Goal: Information Seeking & Learning: Find specific fact

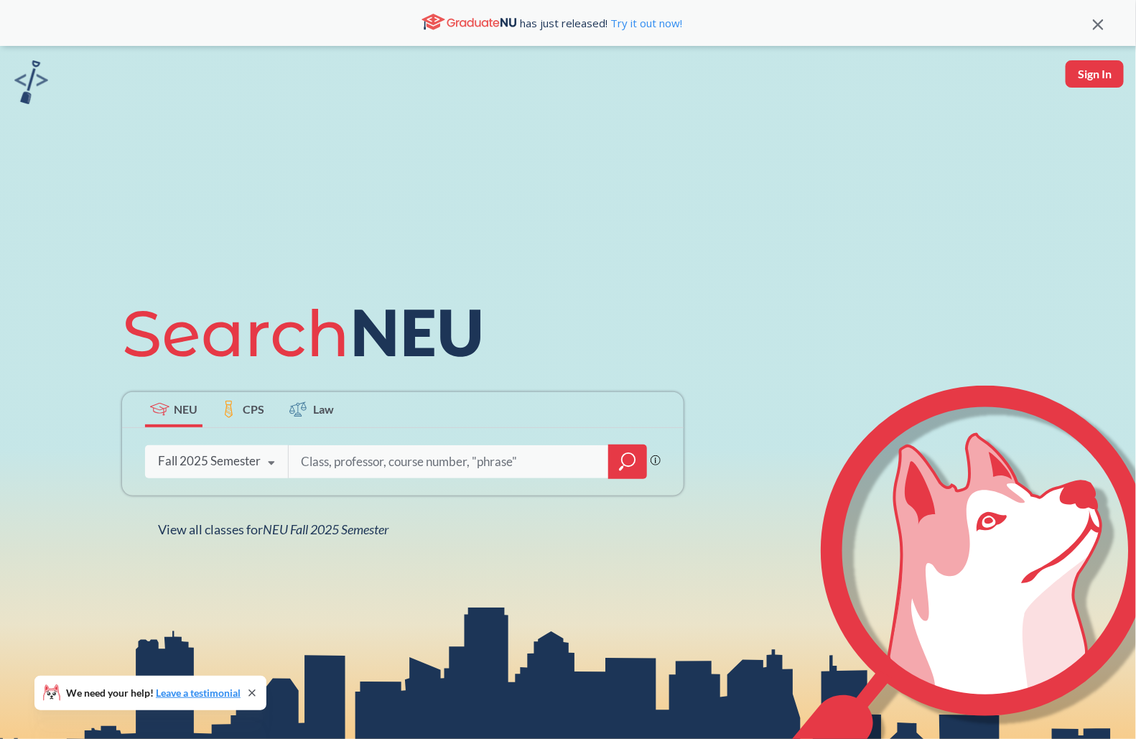
click at [370, 462] on input "search" at bounding box center [448, 461] width 299 height 30
type input "4440"
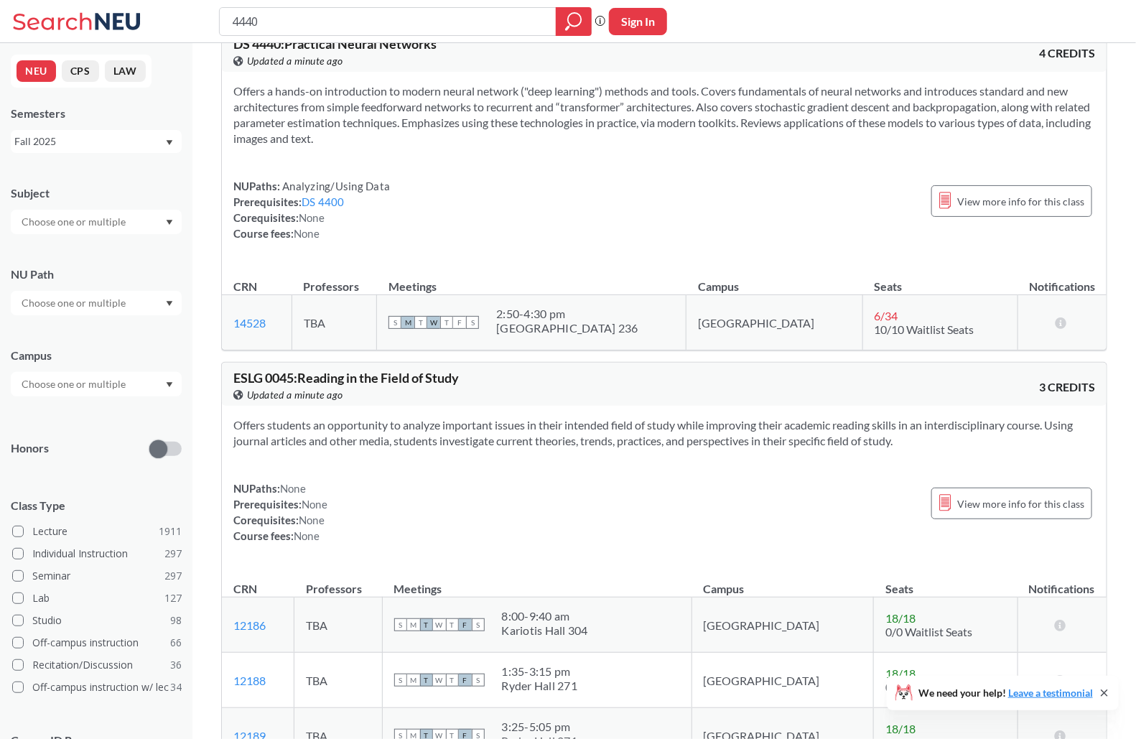
scroll to position [37, 0]
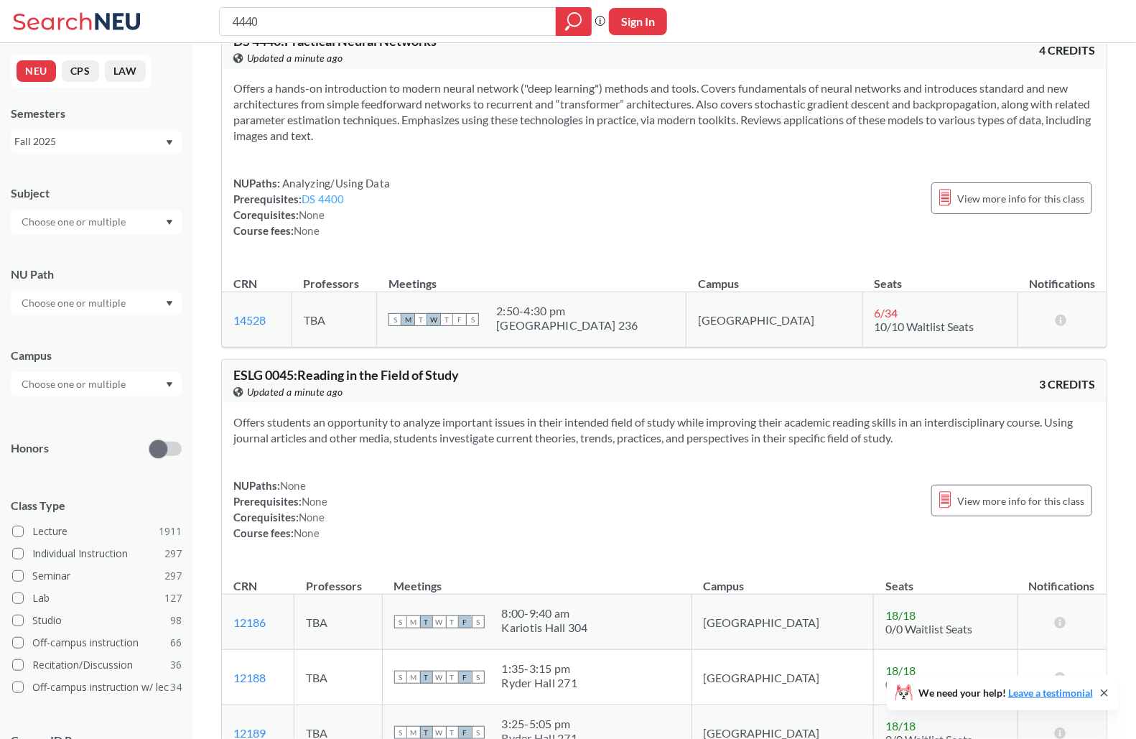
click at [336, 199] on link "DS 4400" at bounding box center [322, 198] width 43 height 13
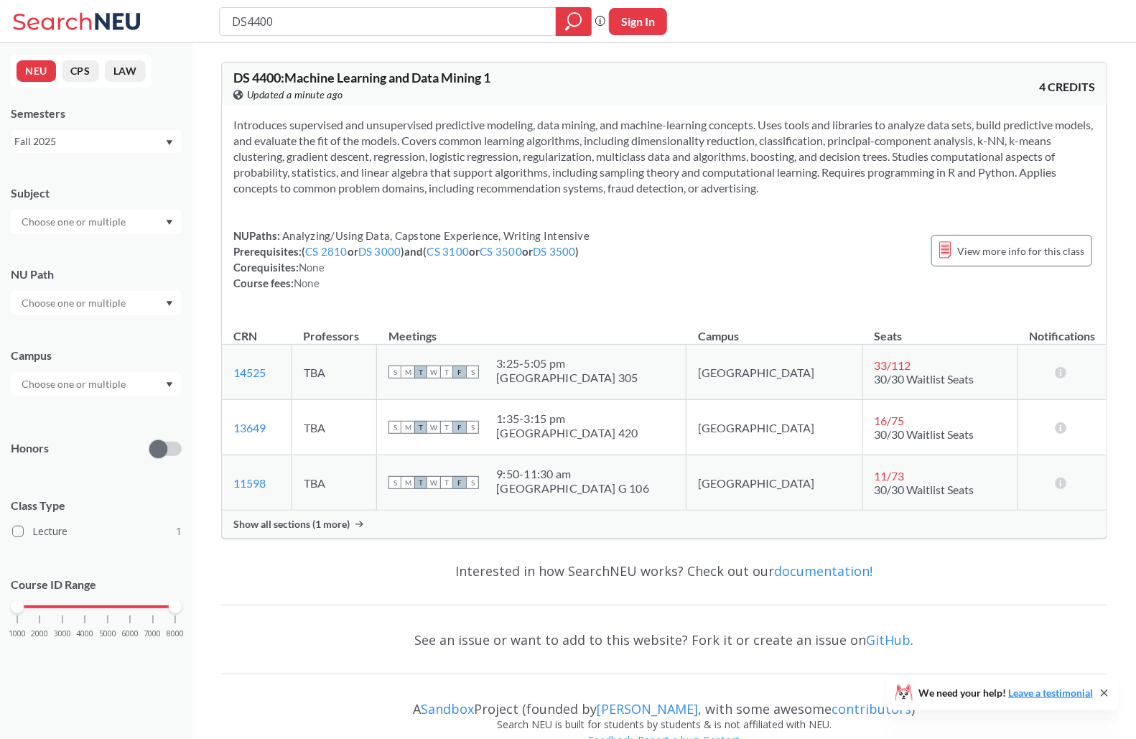
type input "4440"
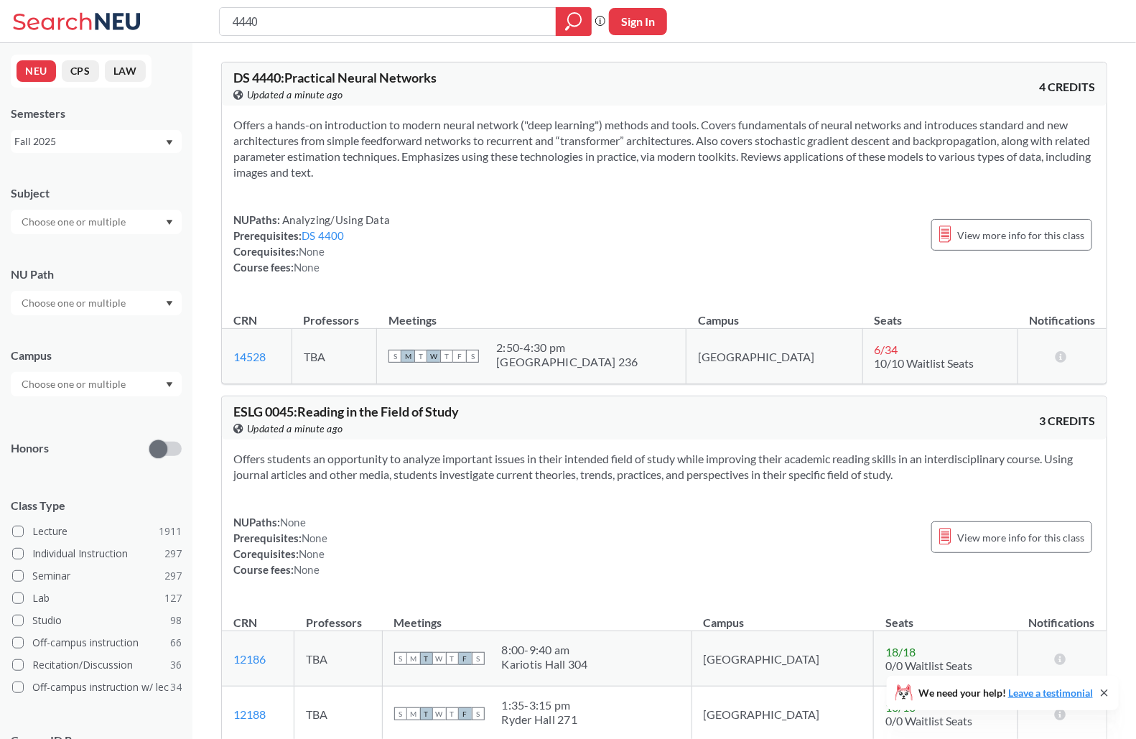
click at [259, 78] on span "DS 4440 : Practical Neural Networks" at bounding box center [334, 78] width 203 height 16
click at [275, 79] on span "DS 4440 : Practical Neural Networks" at bounding box center [334, 78] width 203 height 16
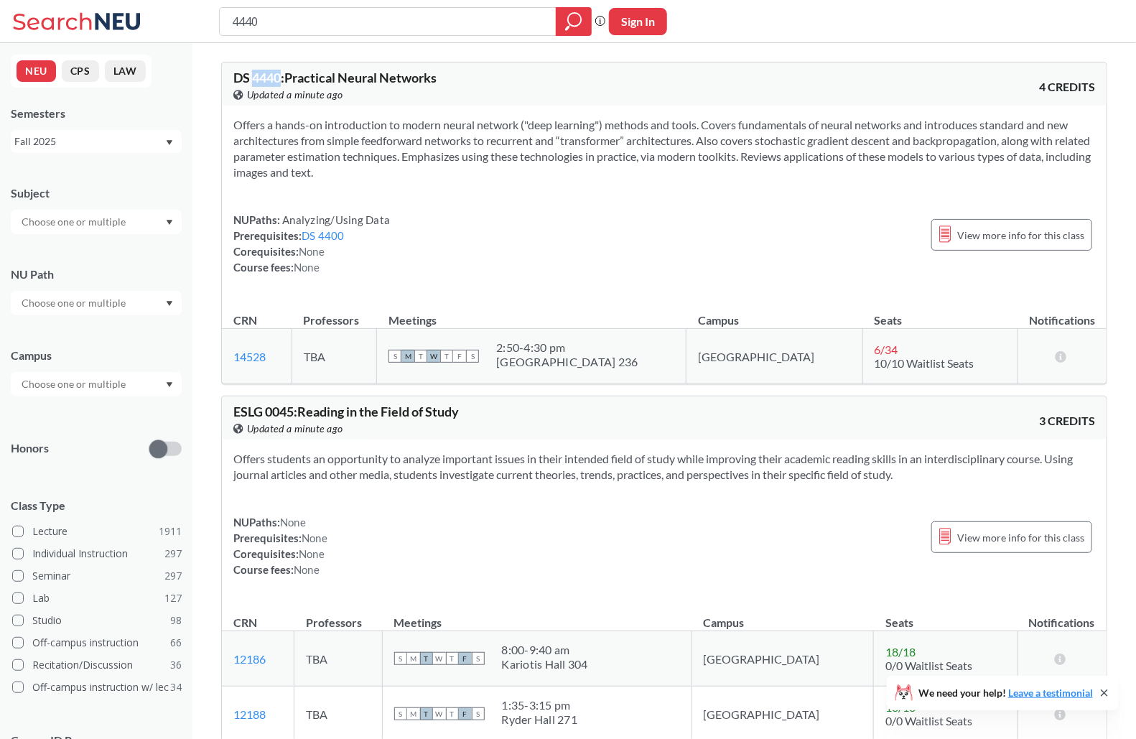
copy span "4440"
